Goal: Understand process/instructions: Learn how to perform a task or action

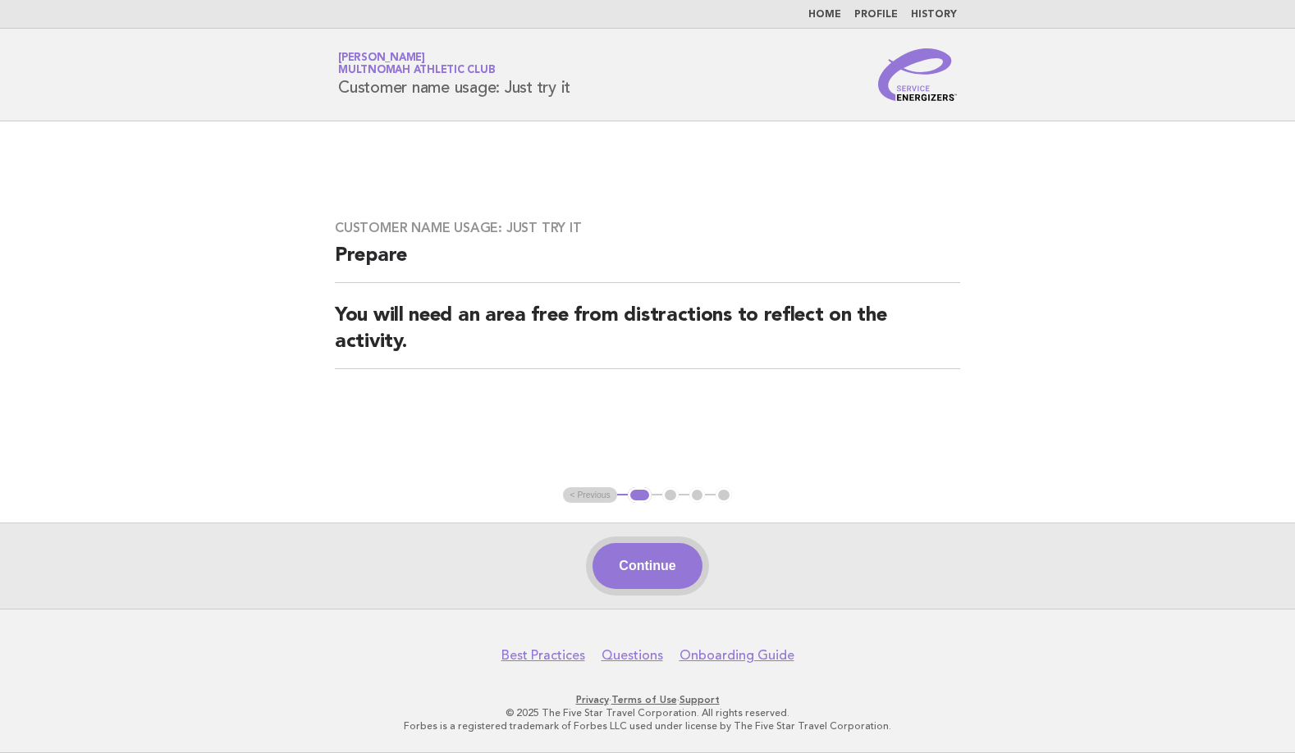
click at [651, 559] on button "Continue" at bounding box center [646, 566] width 109 height 46
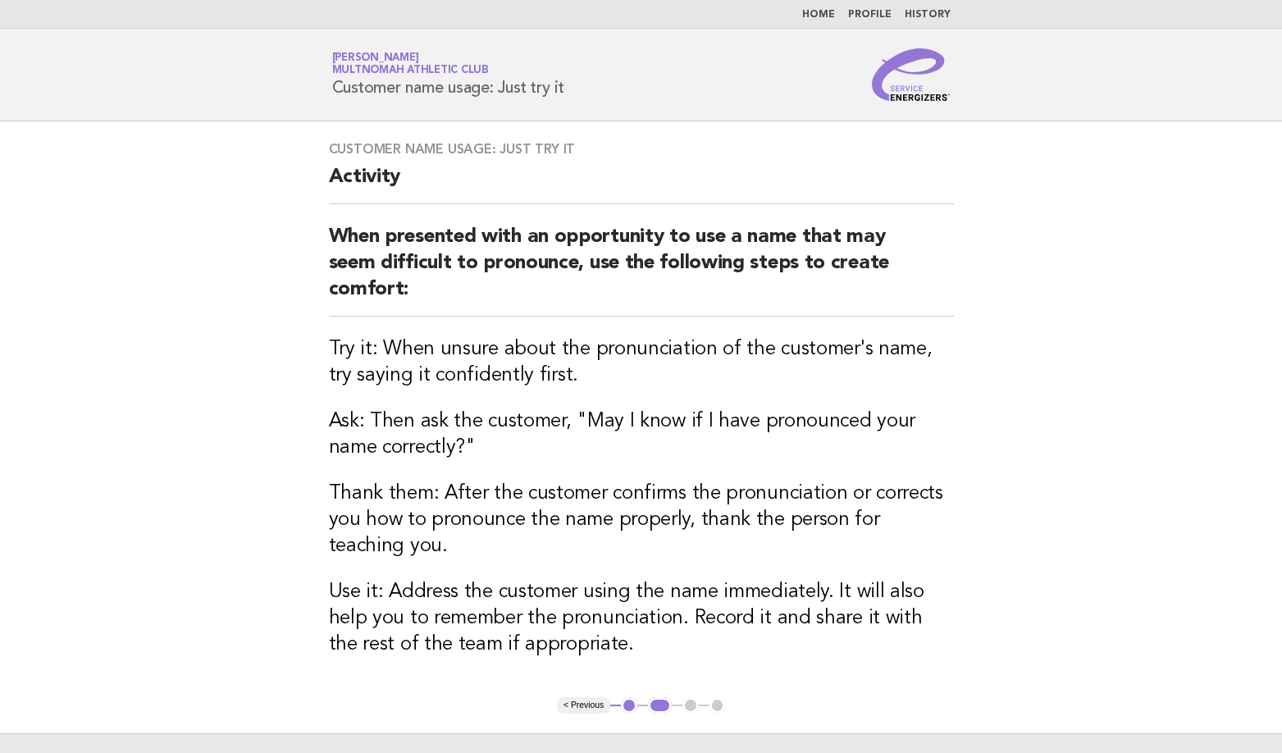
scroll to position [210, 0]
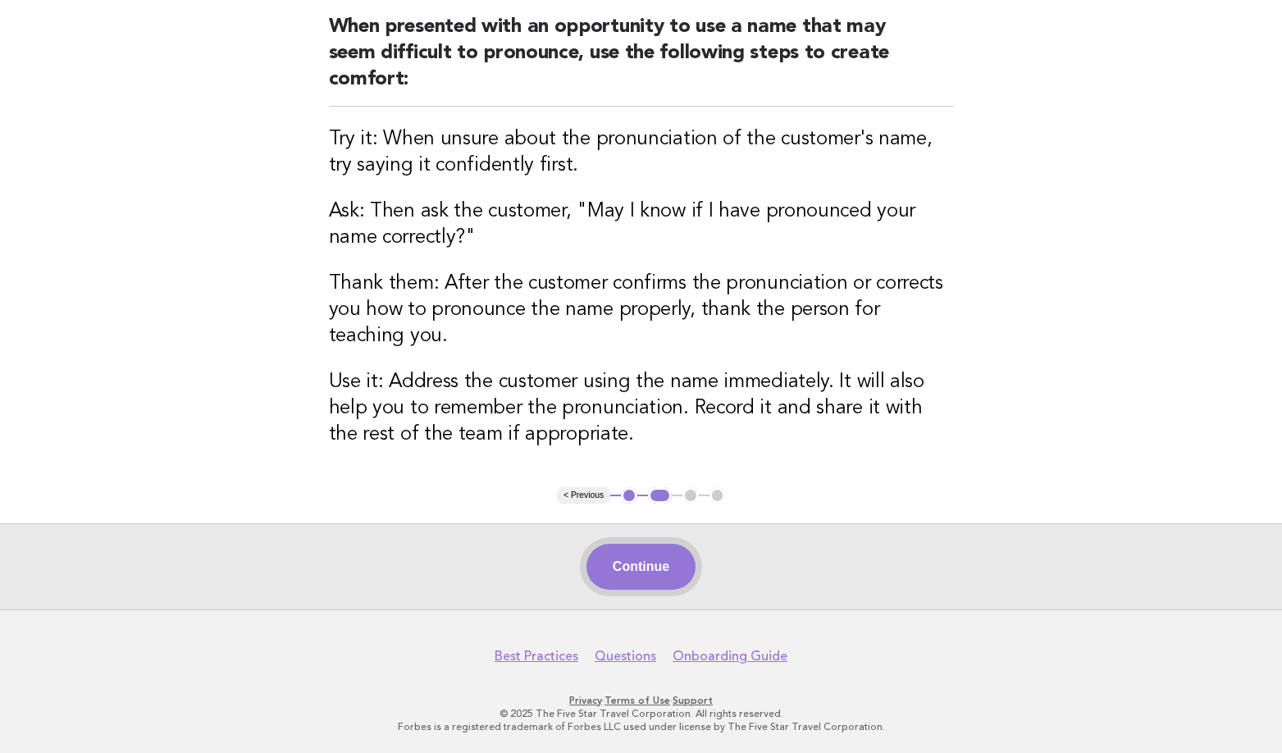
click at [669, 590] on div "Continue" at bounding box center [641, 566] width 1282 height 86
click at [661, 561] on button "Continue" at bounding box center [641, 567] width 109 height 46
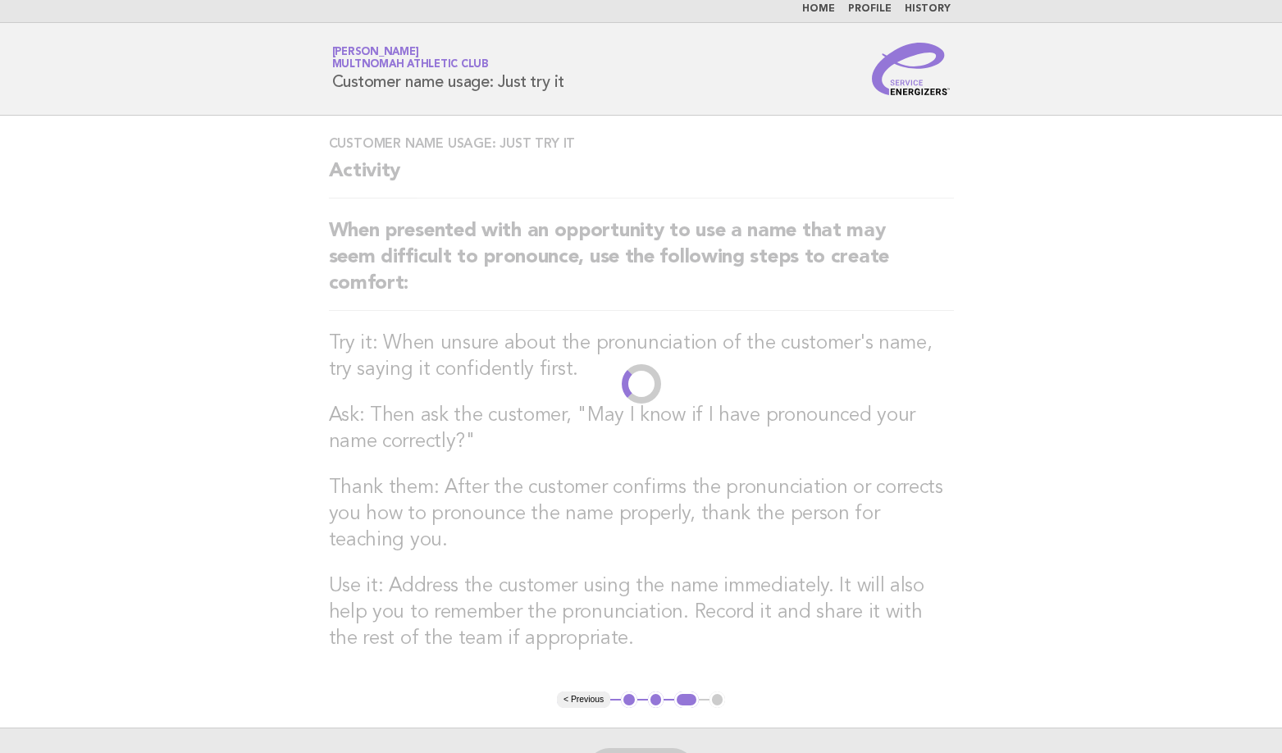
scroll to position [0, 0]
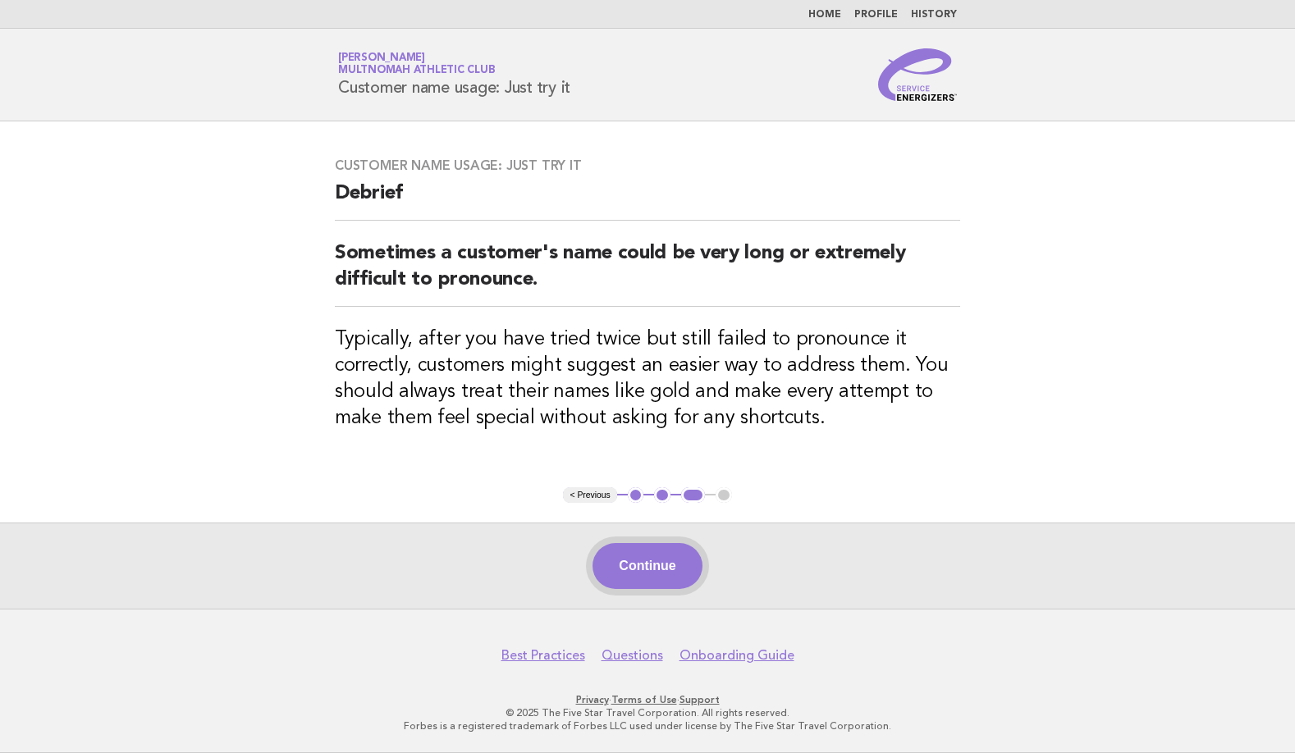
click at [669, 582] on button "Continue" at bounding box center [646, 566] width 109 height 46
